Goal: Task Accomplishment & Management: Complete application form

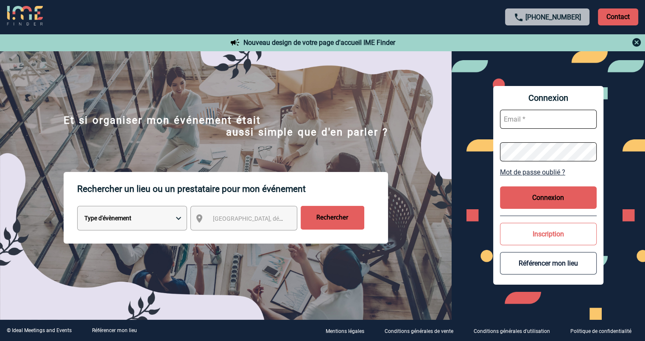
click at [534, 119] on input "text" at bounding box center [548, 119] width 97 height 19
type input "[EMAIL_ADDRESS][DOMAIN_NAME]"
click at [543, 199] on button "Connexion" at bounding box center [548, 198] width 97 height 22
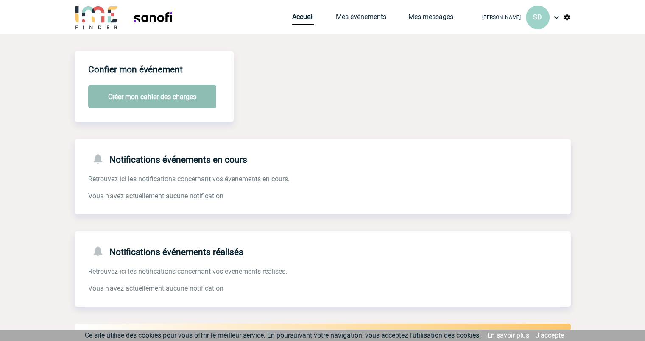
click at [196, 102] on button "Créer mon cahier des charges" at bounding box center [152, 97] width 128 height 24
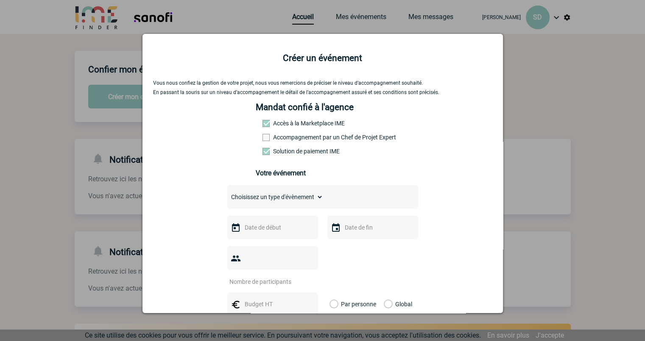
click at [263, 123] on span at bounding box center [266, 123] width 7 height 7
click at [318, 203] on select "Choisissez un type d'évènement Séminaire avec nuitée Séminaire sans nuitée Repa…" at bounding box center [275, 197] width 96 height 12
select select "3"
click at [227, 193] on select "Choisissez un type d'évènement Séminaire avec nuitée Séminaire sans nuitée Repa…" at bounding box center [275, 197] width 96 height 12
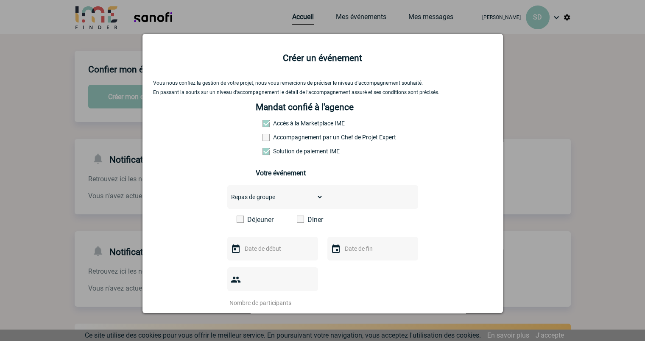
click at [263, 125] on span at bounding box center [266, 123] width 7 height 7
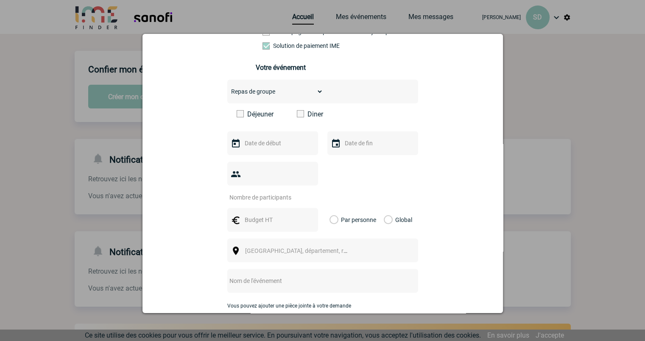
scroll to position [106, 0]
click at [298, 117] on span at bounding box center [300, 113] width 7 height 7
click at [0, 0] on input "Diner" at bounding box center [0, 0] width 0 height 0
click at [277, 146] on input "text" at bounding box center [272, 143] width 59 height 11
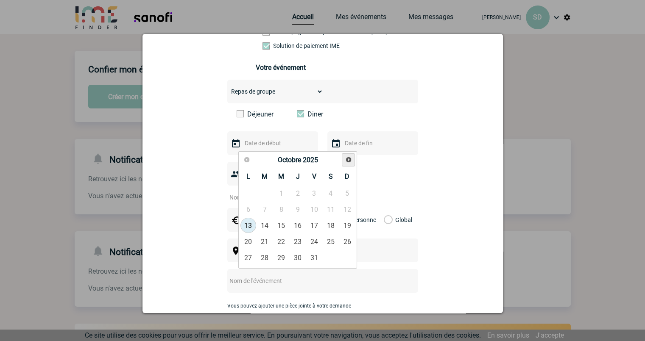
click at [349, 159] on span "Suivant" at bounding box center [348, 160] width 7 height 7
click at [269, 189] on link "2" at bounding box center [265, 193] width 16 height 15
type input "02-12-2025"
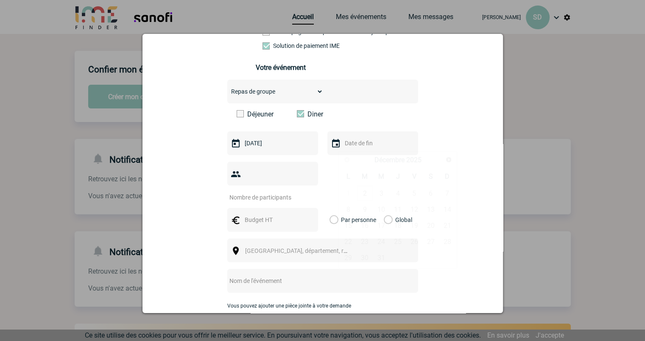
click at [352, 148] on input "text" at bounding box center [372, 143] width 59 height 11
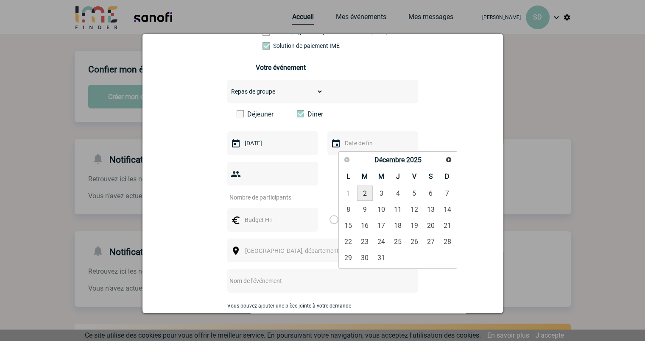
click at [364, 194] on link "2" at bounding box center [365, 193] width 16 height 15
type input "02-12-2025"
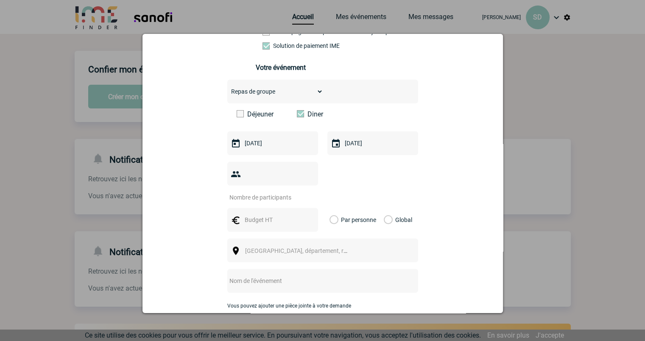
click at [291, 192] on input "number" at bounding box center [267, 197] width 80 height 11
type input "25"
click at [276, 208] on div at bounding box center [272, 220] width 91 height 24
click at [274, 215] on input "text" at bounding box center [272, 220] width 59 height 11
type input "50"
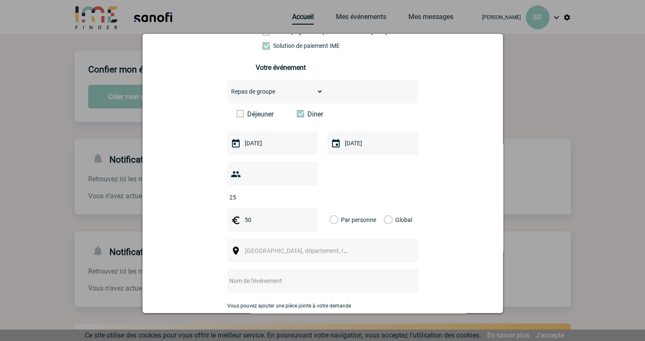
click at [333, 208] on label "Par personne" at bounding box center [334, 220] width 9 height 24
click at [0, 0] on input "Par personne" at bounding box center [0, 0] width 0 height 0
click at [305, 248] on span "[GEOGRAPHIC_DATA], département, région..." at bounding box center [304, 251] width 118 height 7
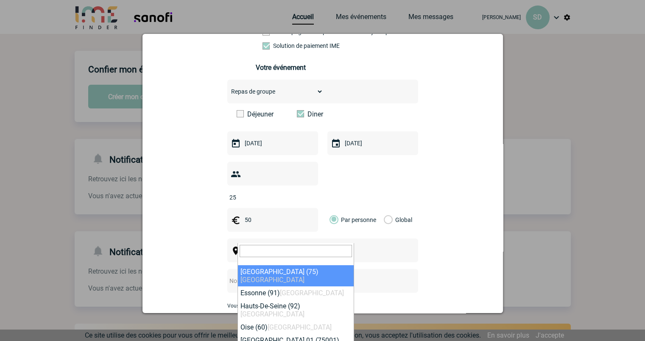
type input "A"
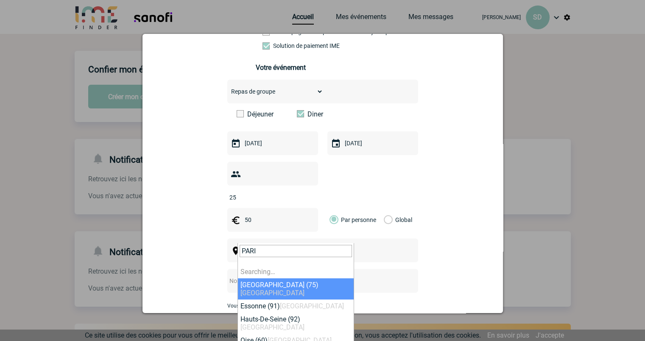
type input "PARIS"
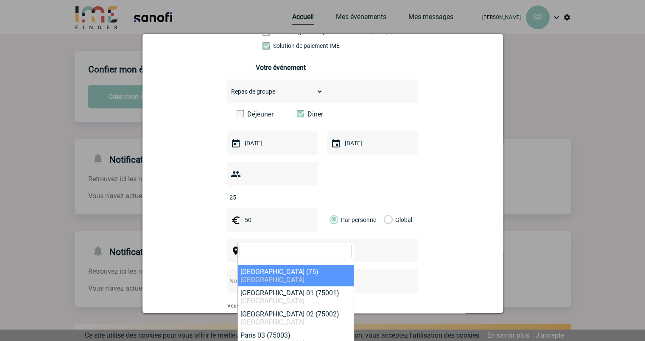
select select "3"
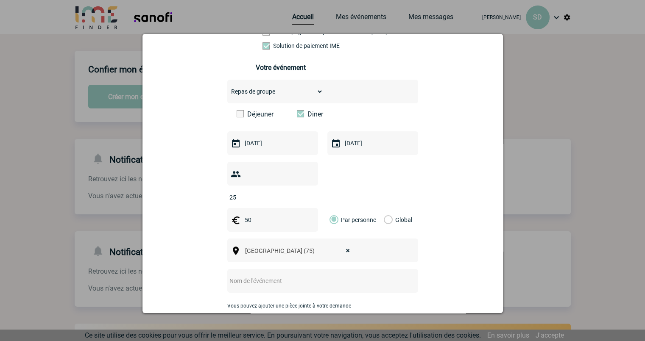
scroll to position [159, 0]
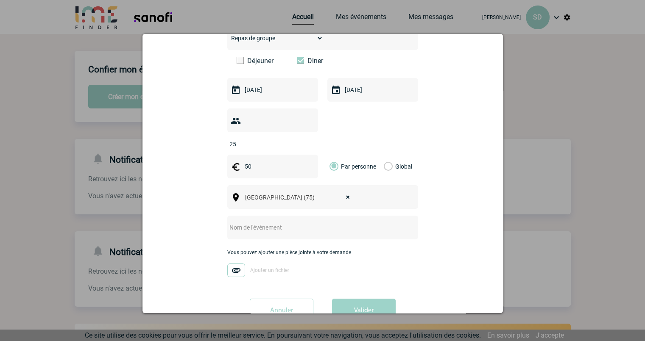
click at [260, 222] on input "text" at bounding box center [311, 227] width 168 height 11
type input "d"
type input "F"
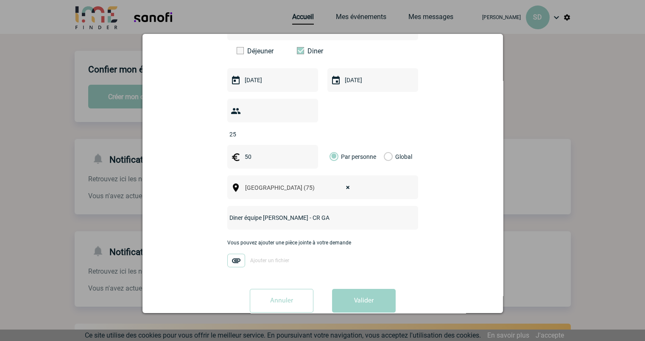
scroll to position [174, 0]
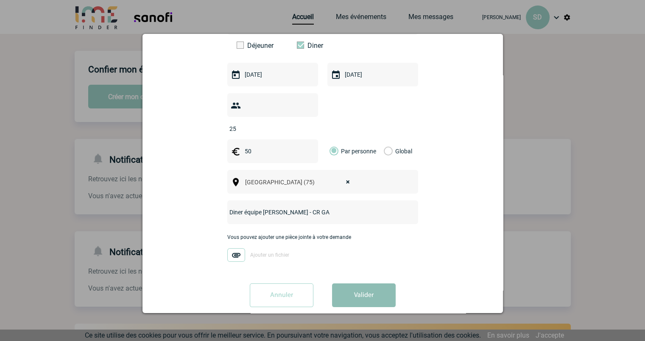
type input "Diner équipe Elodie - CR GA"
click at [365, 284] on button "Valider" at bounding box center [364, 296] width 64 height 24
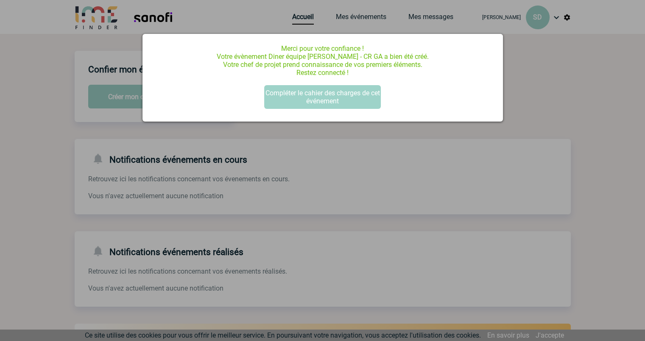
scroll to position [0, 0]
click at [340, 103] on button "Compléter le cahier des charges de cet événement" at bounding box center [322, 97] width 117 height 24
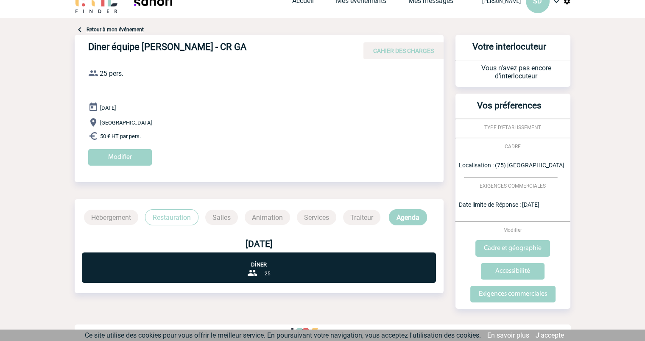
scroll to position [25, 0]
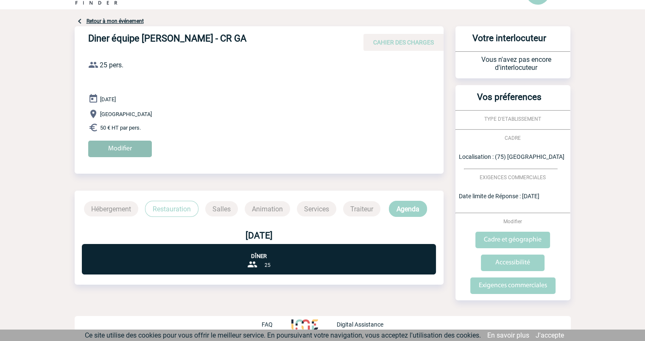
click at [131, 146] on input "Modifier" at bounding box center [120, 149] width 64 height 17
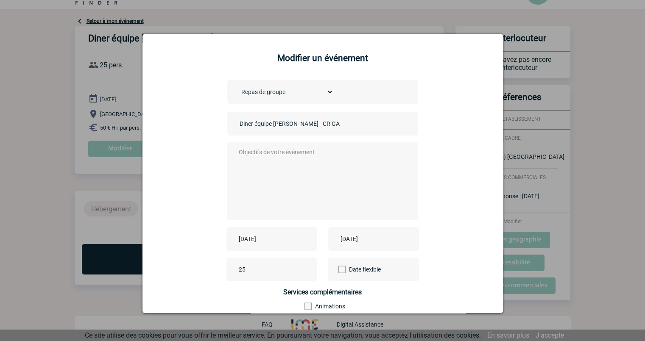
click at [266, 154] on textarea at bounding box center [321, 181] width 168 height 68
type textarea "d"
paste textarea "Bistrot PODIUM 2 Rue Linois, 75015 Paris"
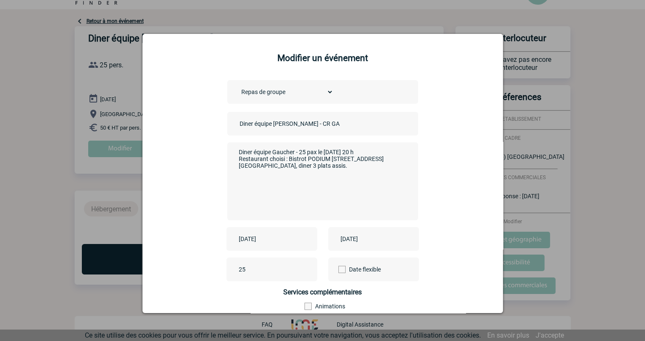
click at [253, 165] on textarea "Diner équipe Gaucher - 25 pax le 2/12/25 à 20 h Restaurant choisi : Bistrot POD…" at bounding box center [321, 181] width 168 height 68
click at [318, 168] on textarea "Diner équipe Gaucher - 25 pax le 2/12/25 à 20 h Restaurant choisi : Bistrot POD…" at bounding box center [321, 181] width 168 height 68
click at [253, 167] on textarea "Diner équipe Gaucher - 25 pax le 2/12/25 à 20 h Restaurant choisi : Bistrot POD…" at bounding box center [321, 181] width 168 height 68
click at [314, 176] on textarea "Diner équipe Gaucher - 25 pax le 2/12/25 à 20 h Restaurant choisi : Bistrot POD…" at bounding box center [321, 181] width 168 height 68
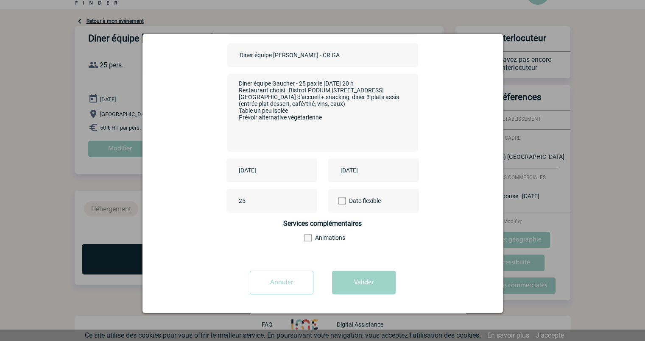
scroll to position [70, 0]
click at [237, 81] on textarea "Diner équipe Gaucher - 25 pax le 2/12/25 à 20 h Restaurant choisi : Bistrot POD…" at bounding box center [321, 112] width 168 height 68
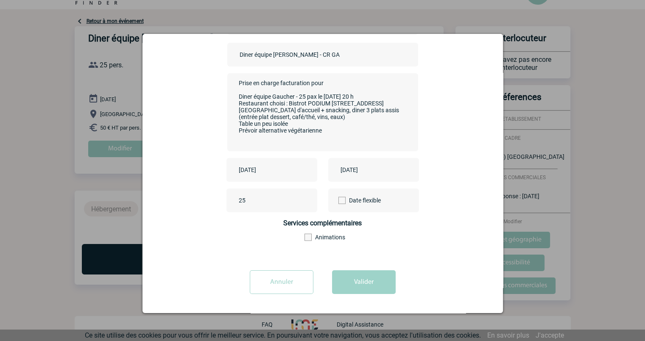
click at [394, 106] on textarea "Prise en charge facturation pour Diner équipe Gaucher - 25 pax le 2/12/25 à 20 …" at bounding box center [321, 112] width 168 height 68
click at [312, 123] on textarea "Prise en charge facturation pour Diner équipe Gaucher - 25 pax le 2/12/25 à 20 …" at bounding box center [321, 112] width 168 height 68
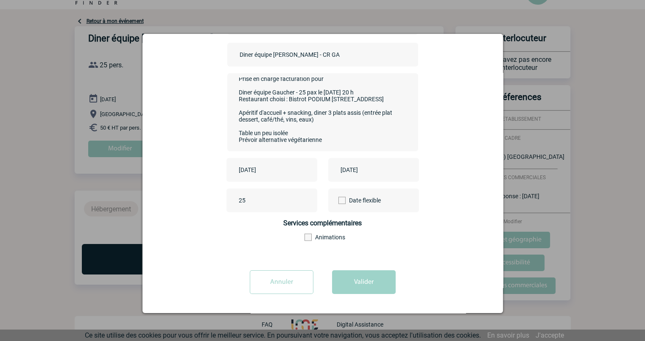
scroll to position [14, 0]
click at [334, 140] on textarea "Prise en charge facturation pour Diner équipe Gaucher - 25 pax le 2/12/25 à 20 …" at bounding box center [321, 112] width 168 height 68
type textarea "Prise en charge facturation pour Diner équipe Gaucher - 25 pax le 2/12/25 à 20 …"
click at [354, 284] on button "Valider" at bounding box center [364, 283] width 64 height 24
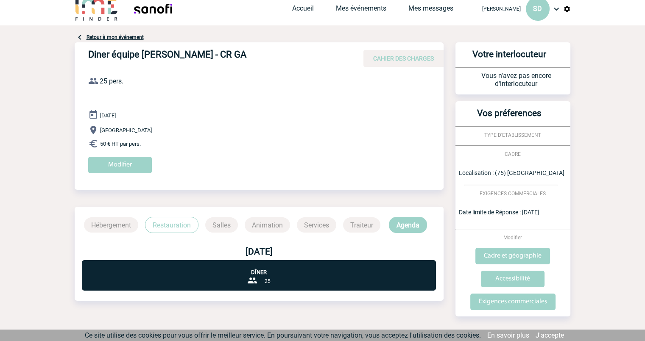
scroll to position [0, 0]
